Goal: Task Accomplishment & Management: Manage account settings

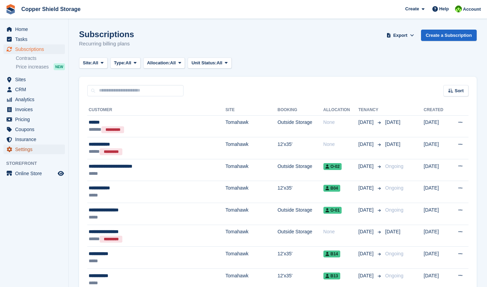
click at [27, 152] on span "Settings" at bounding box center [35, 149] width 41 height 10
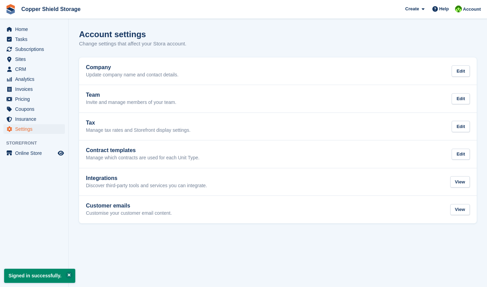
click at [176, 157] on p "Manage which contracts are used for each Unit Type." at bounding box center [142, 158] width 113 height 6
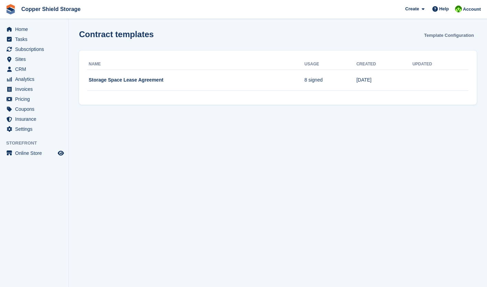
click at [461, 37] on link "Template Configuration" at bounding box center [448, 35] width 55 height 11
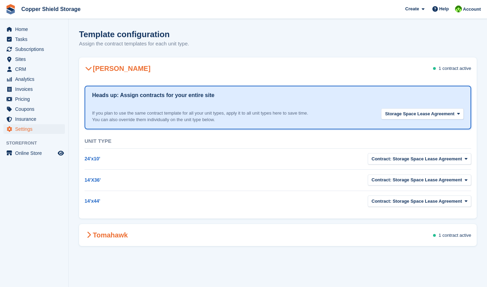
click at [452, 232] on span "1 contract" at bounding box center [449, 234] width 20 height 5
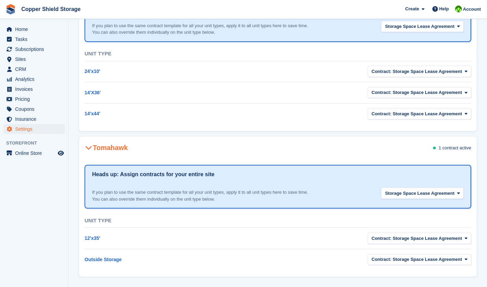
scroll to position [93, 0]
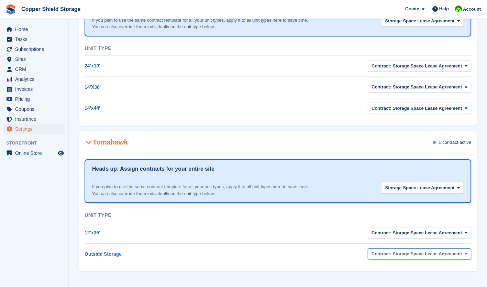
click at [451, 259] on button "Contract: Storage Space Lease Agreement" at bounding box center [419, 253] width 103 height 11
click at [465, 252] on icon "button" at bounding box center [466, 253] width 3 height 4
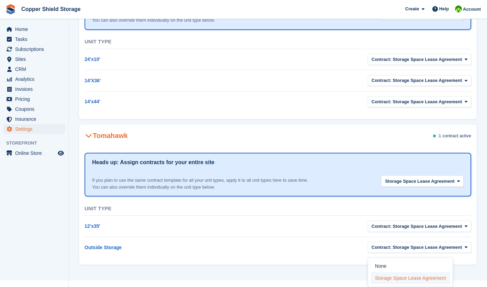
click at [441, 279] on label "Storage Space Lease Agreement" at bounding box center [410, 278] width 79 height 12
click at [466, 247] on icon "button" at bounding box center [466, 247] width 3 height 4
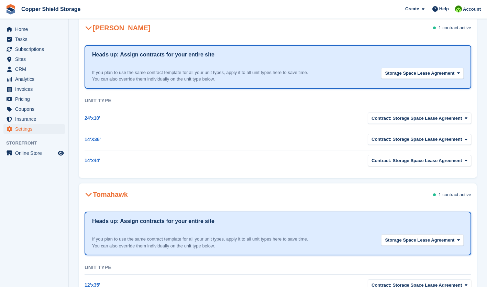
scroll to position [30, 0]
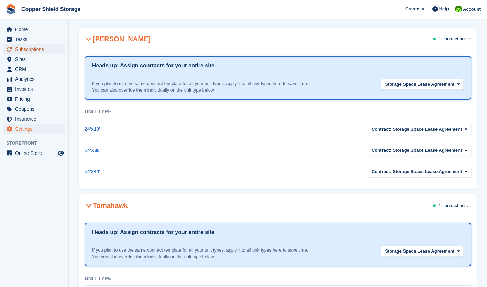
click at [42, 50] on span "Subscriptions" at bounding box center [35, 49] width 41 height 10
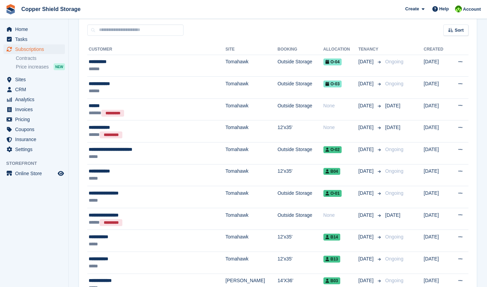
scroll to position [60, 0]
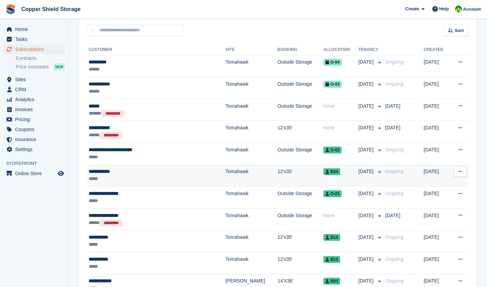
click at [460, 172] on icon at bounding box center [461, 171] width 4 height 4
click at [429, 196] on p "Issue contract" at bounding box center [434, 193] width 60 height 9
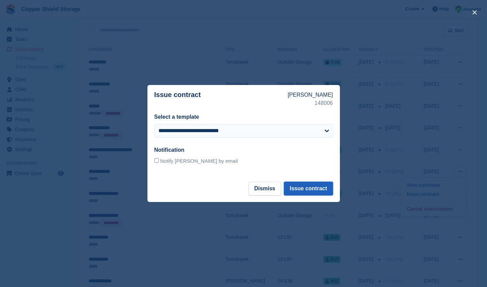
click at [328, 192] on button "Issue contract" at bounding box center [308, 188] width 49 height 14
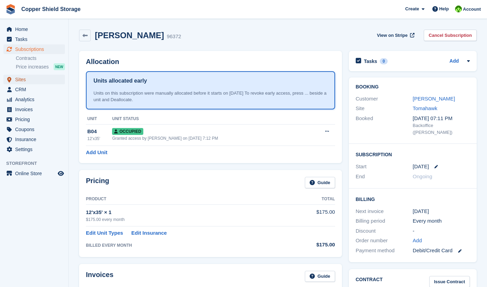
click at [26, 81] on span "Sites" at bounding box center [35, 80] width 41 height 10
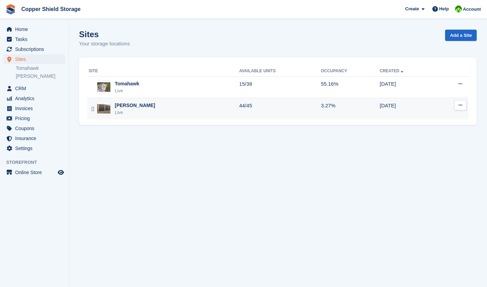
click at [131, 112] on div "Stiles Live" at bounding box center [164, 109] width 151 height 14
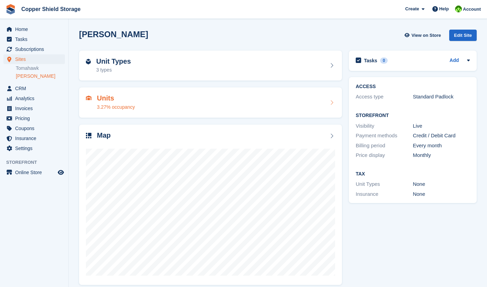
click at [268, 89] on div "Units 3.27% occupancy" at bounding box center [210, 102] width 263 height 30
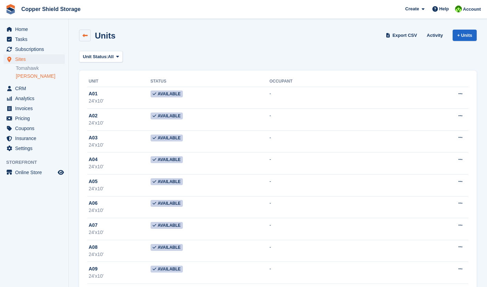
click at [86, 35] on icon at bounding box center [84, 35] width 5 height 5
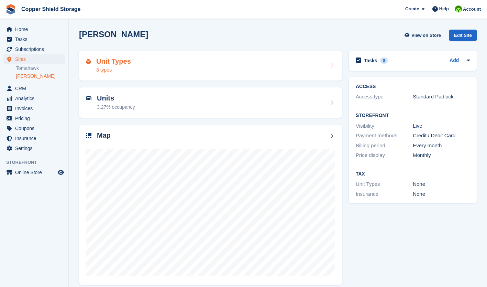
click at [186, 60] on div "Unit Types 3 types" at bounding box center [210, 65] width 249 height 16
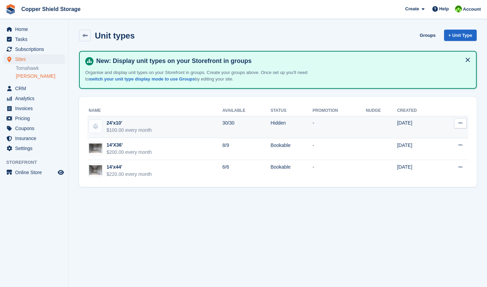
click at [459, 122] on icon at bounding box center [461, 123] width 4 height 4
click at [288, 128] on td "Hidden" at bounding box center [291, 127] width 42 height 22
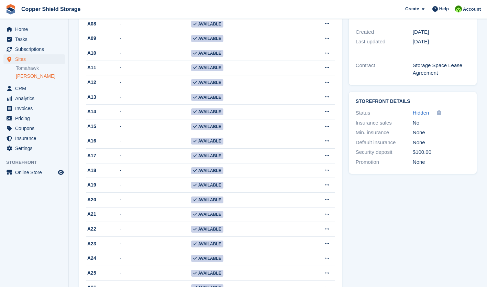
scroll to position [198, 0]
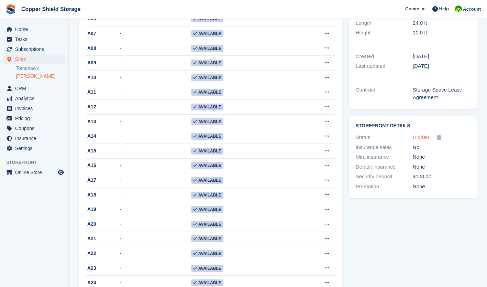
click at [421, 137] on span "Hidden" at bounding box center [421, 137] width 16 height 6
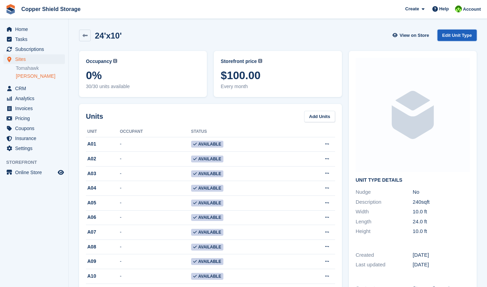
click at [465, 37] on link "Edit Unit Type" at bounding box center [457, 35] width 39 height 11
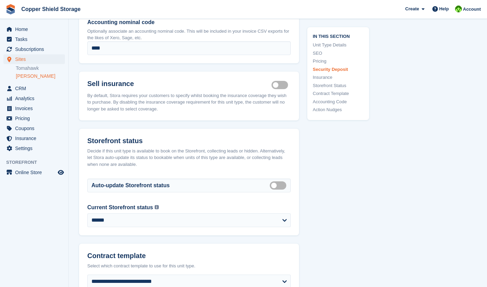
scroll to position [858, 0]
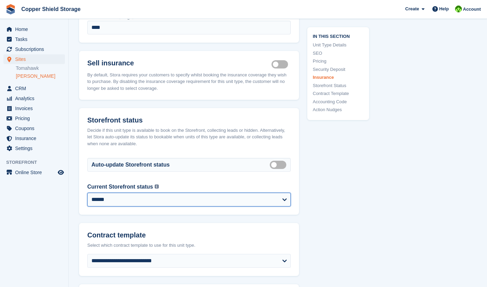
click at [280, 201] on select "**********" at bounding box center [188, 199] width 203 height 14
select select "********"
click at [87, 192] on select "**********" at bounding box center [188, 199] width 203 height 14
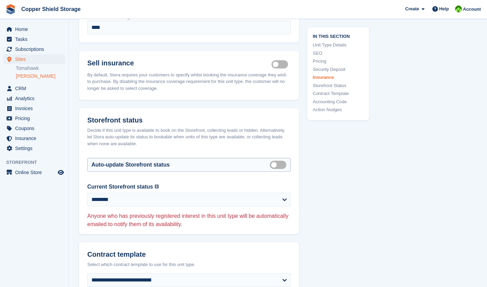
click at [277, 165] on label "Auto manage storefront status" at bounding box center [279, 164] width 19 height 1
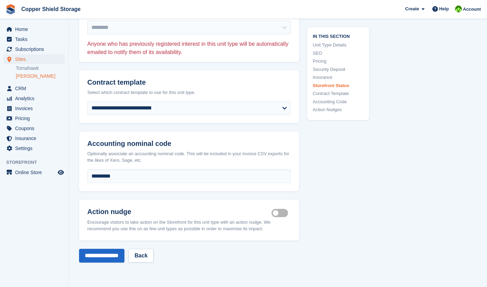
scroll to position [1050, 0]
click at [114, 251] on input "**********" at bounding box center [101, 255] width 45 height 14
